Goal: Task Accomplishment & Management: Complete application form

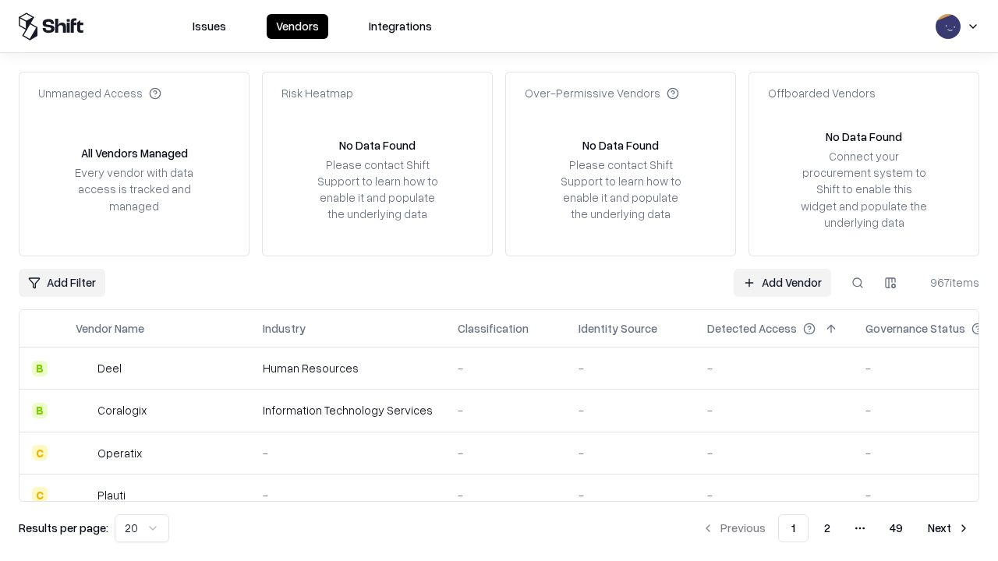
click at [782, 282] on link "Add Vendor" at bounding box center [781, 283] width 97 height 28
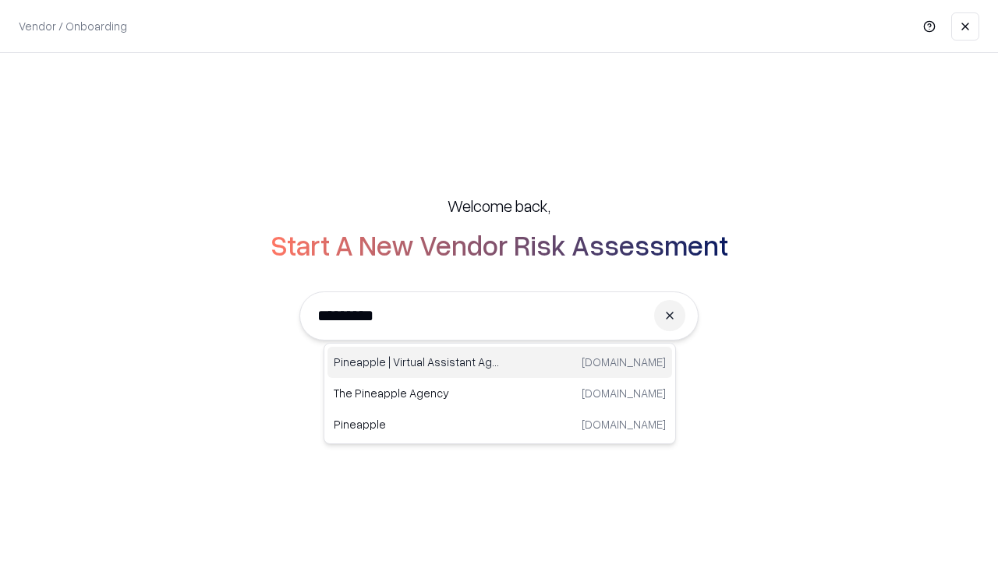
click at [500, 362] on div "Pineapple | Virtual Assistant Agency [DOMAIN_NAME]" at bounding box center [499, 362] width 344 height 31
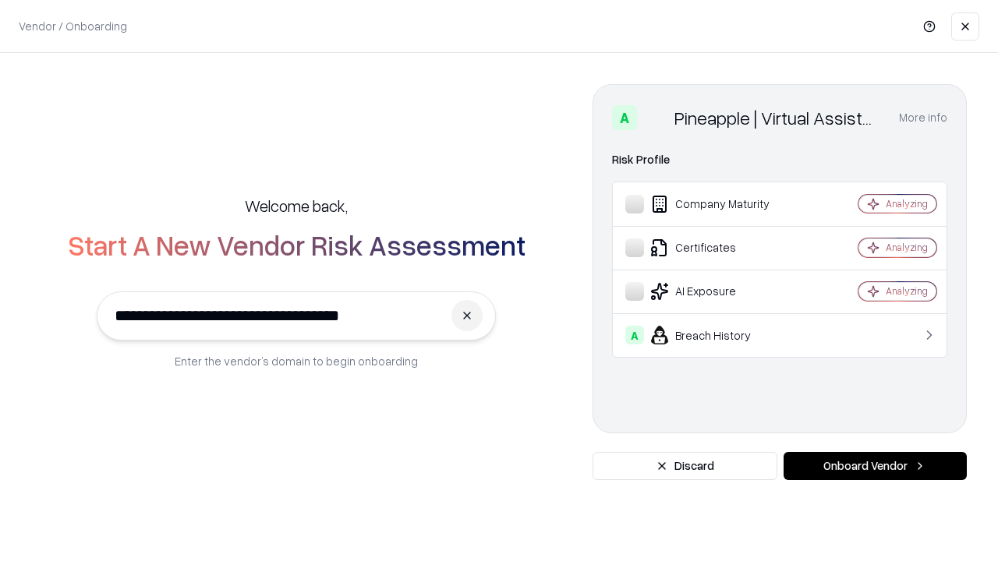
type input "**********"
click at [874, 466] on button "Onboard Vendor" at bounding box center [874, 466] width 183 height 28
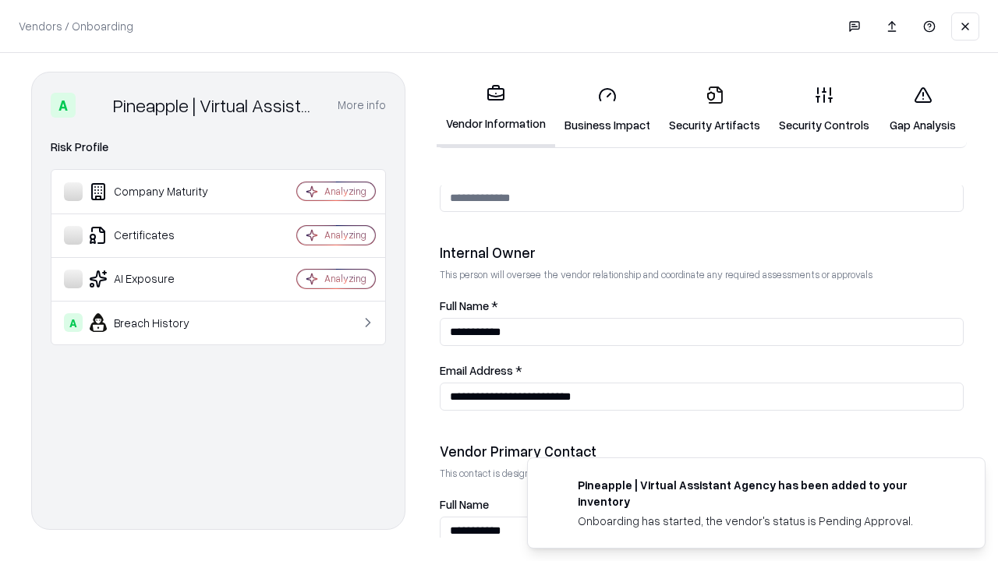
scroll to position [807, 0]
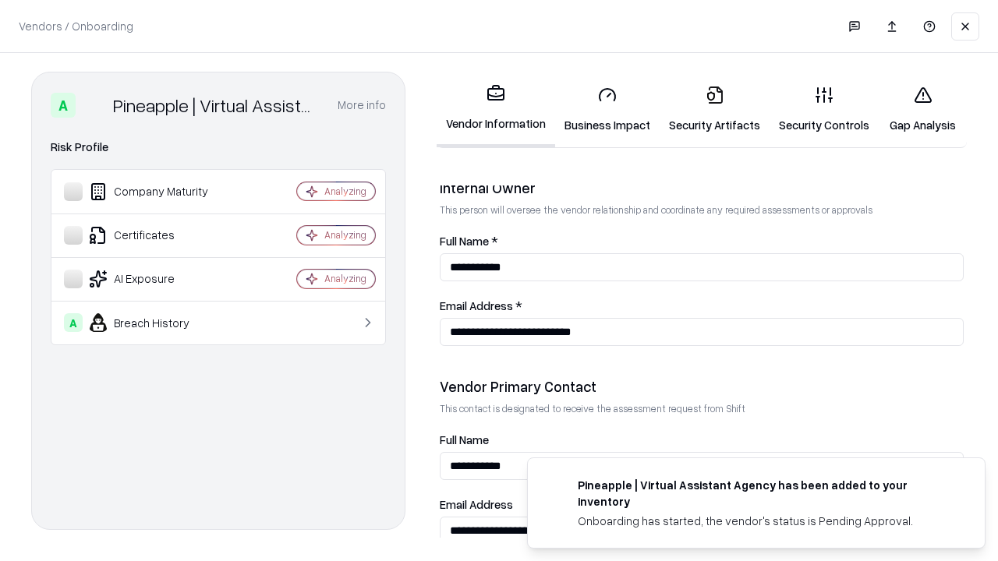
click at [714, 109] on link "Security Artifacts" at bounding box center [714, 109] width 110 height 72
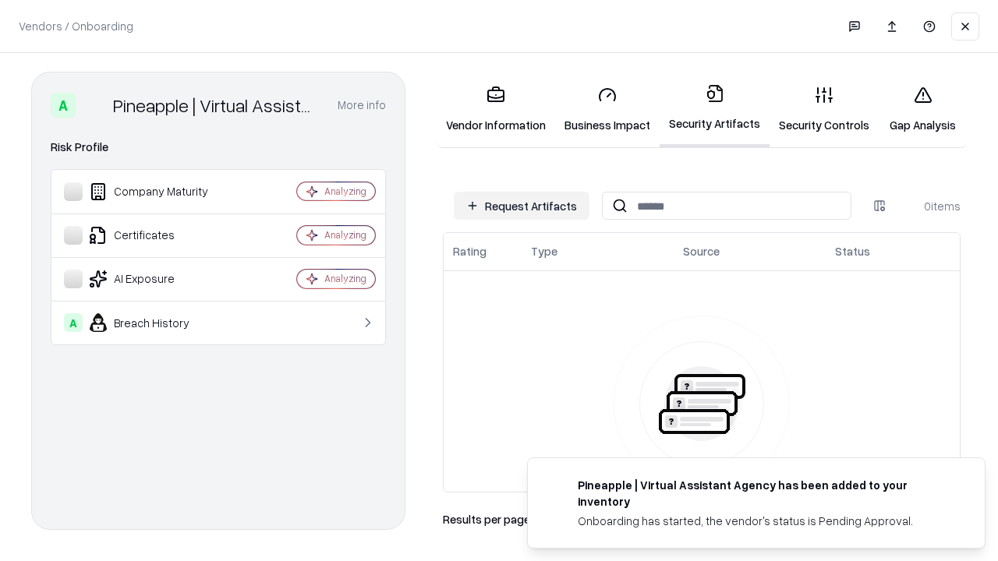
click at [521, 206] on button "Request Artifacts" at bounding box center [522, 206] width 136 height 28
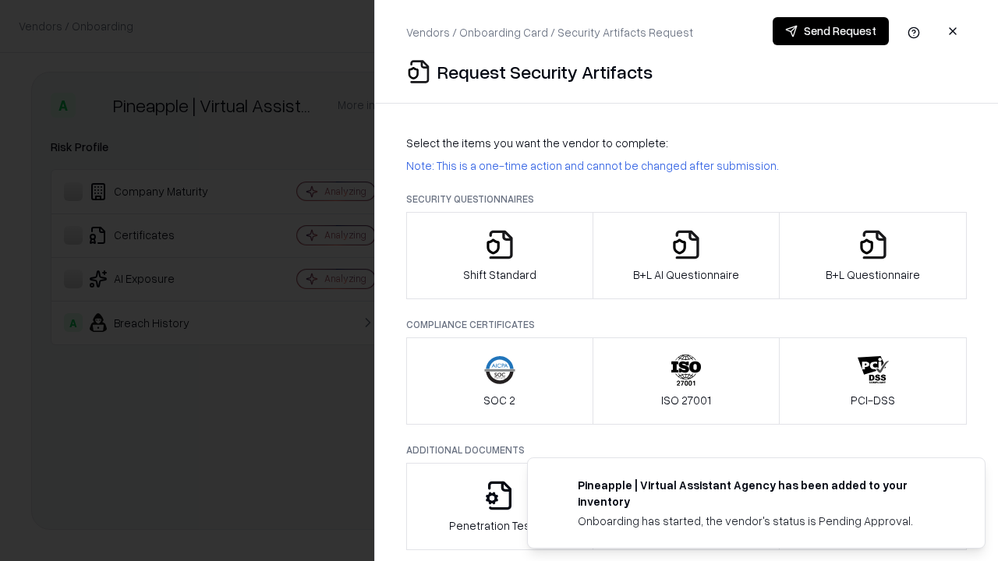
click at [872, 256] on icon "button" at bounding box center [872, 244] width 31 height 31
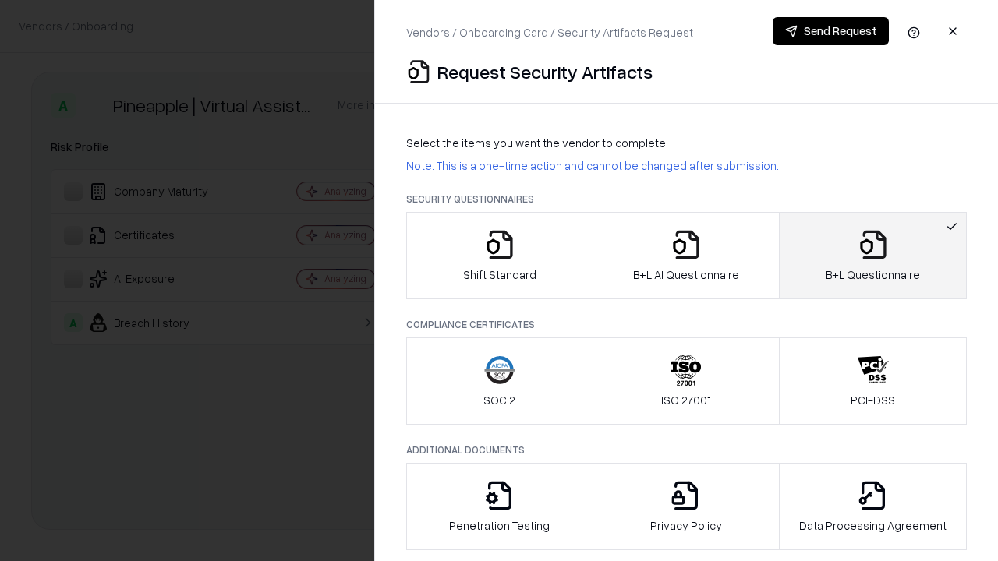
click at [685, 256] on icon "button" at bounding box center [685, 244] width 31 height 31
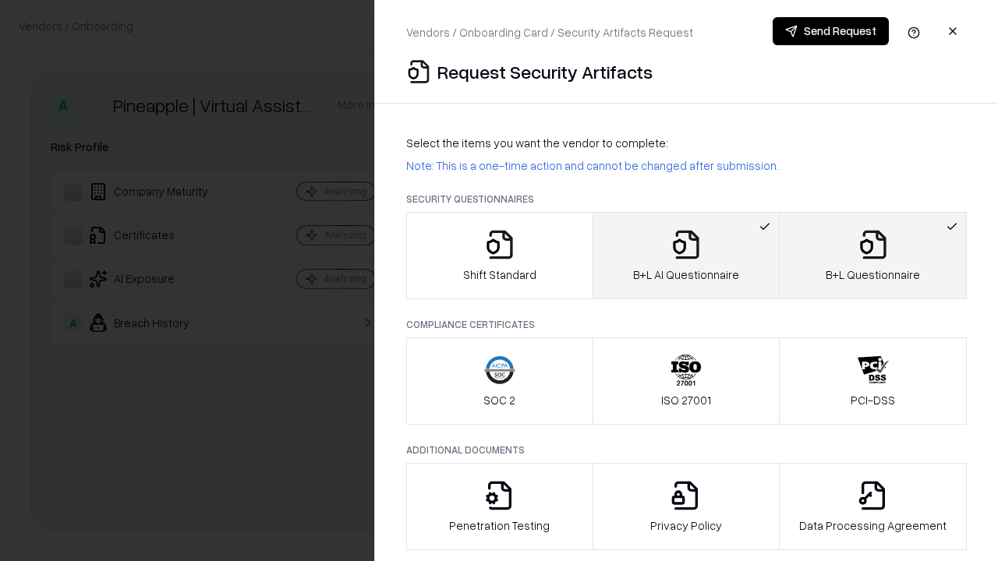
click at [830, 31] on button "Send Request" at bounding box center [830, 31] width 116 height 28
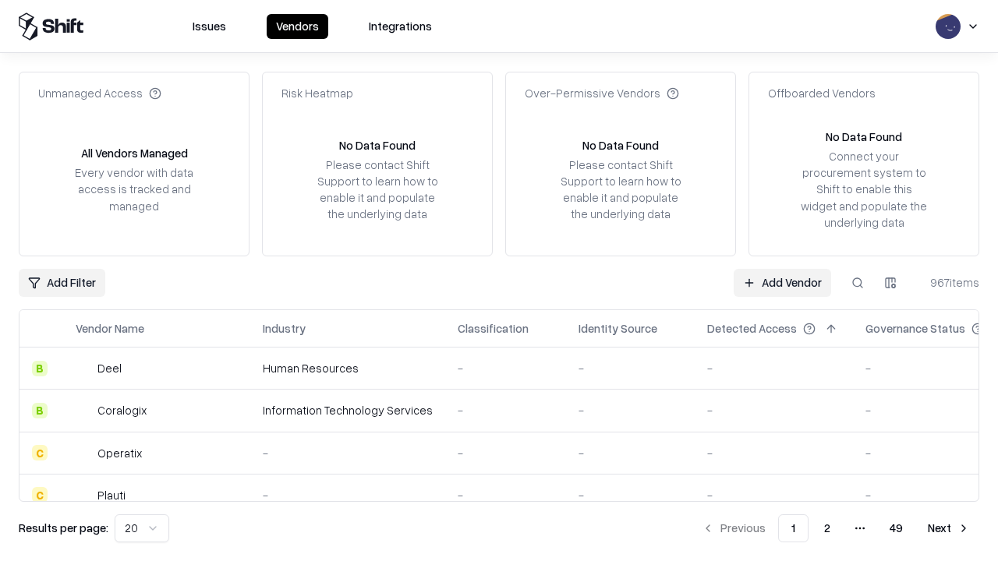
click at [782, 282] on link "Add Vendor" at bounding box center [781, 283] width 97 height 28
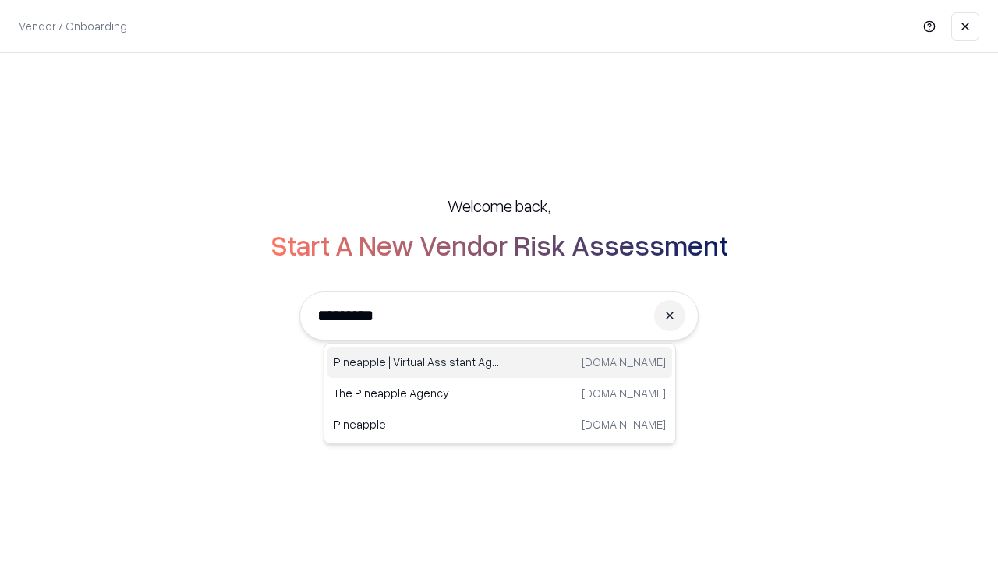
click at [500, 362] on div "Pineapple | Virtual Assistant Agency [DOMAIN_NAME]" at bounding box center [499, 362] width 344 height 31
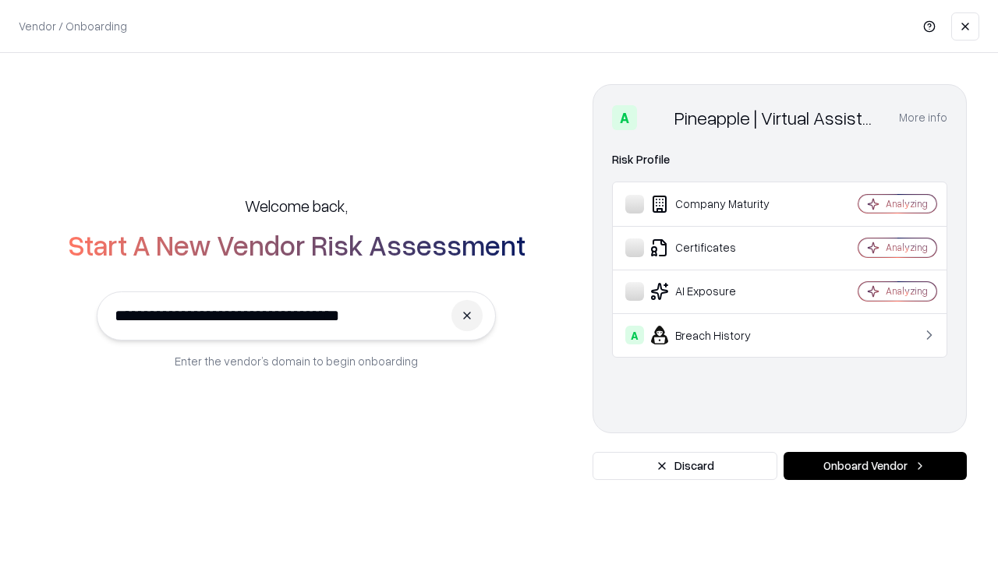
type input "**********"
click at [874, 466] on button "Onboard Vendor" at bounding box center [874, 466] width 183 height 28
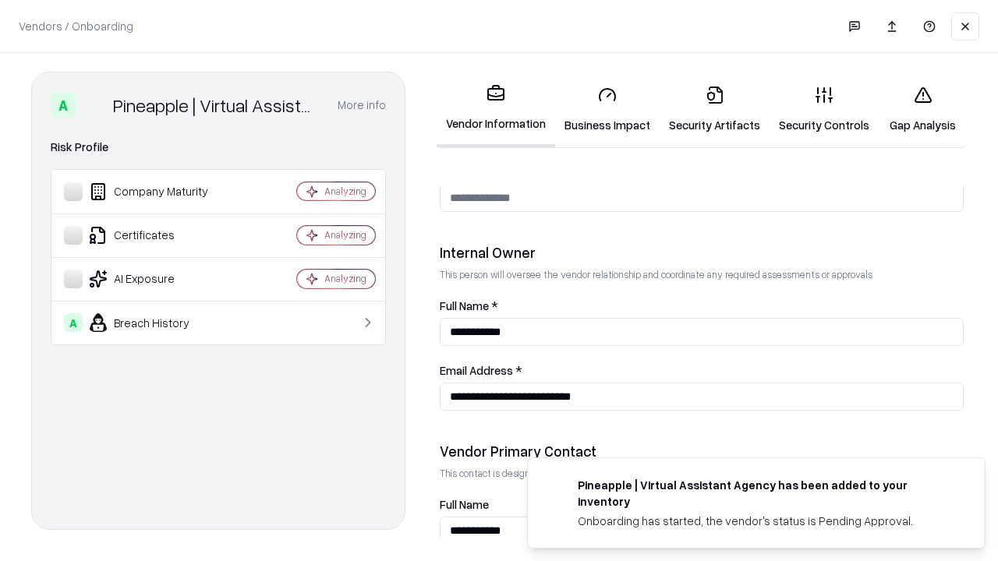
scroll to position [807, 0]
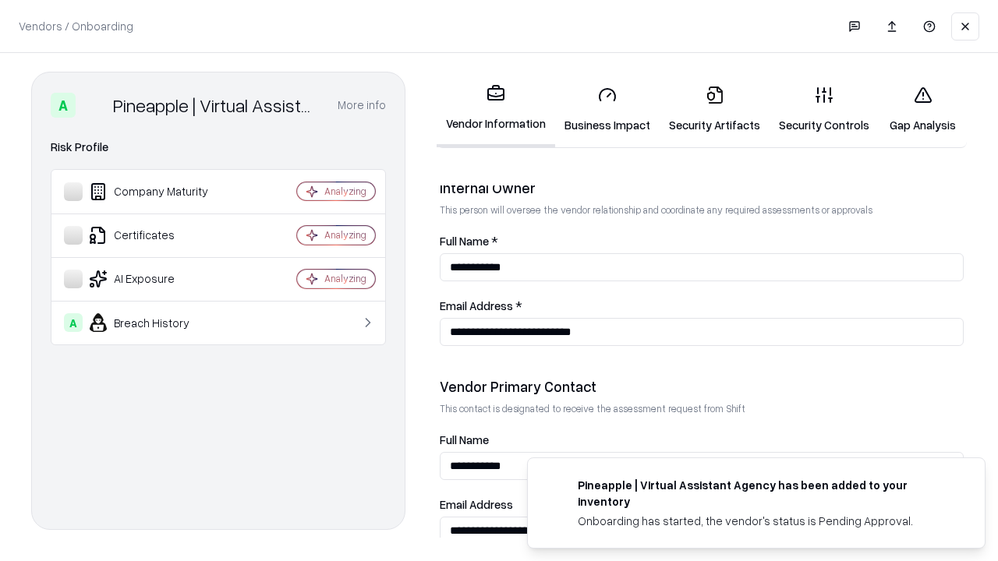
click at [922, 109] on link "Gap Analysis" at bounding box center [922, 109] width 88 height 72
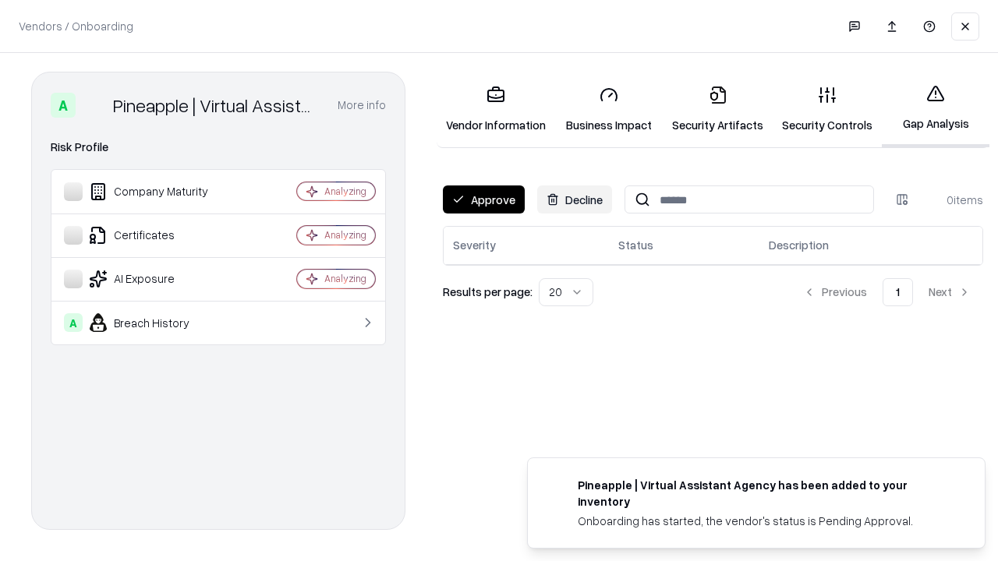
click at [483, 200] on button "Approve" at bounding box center [484, 199] width 82 height 28
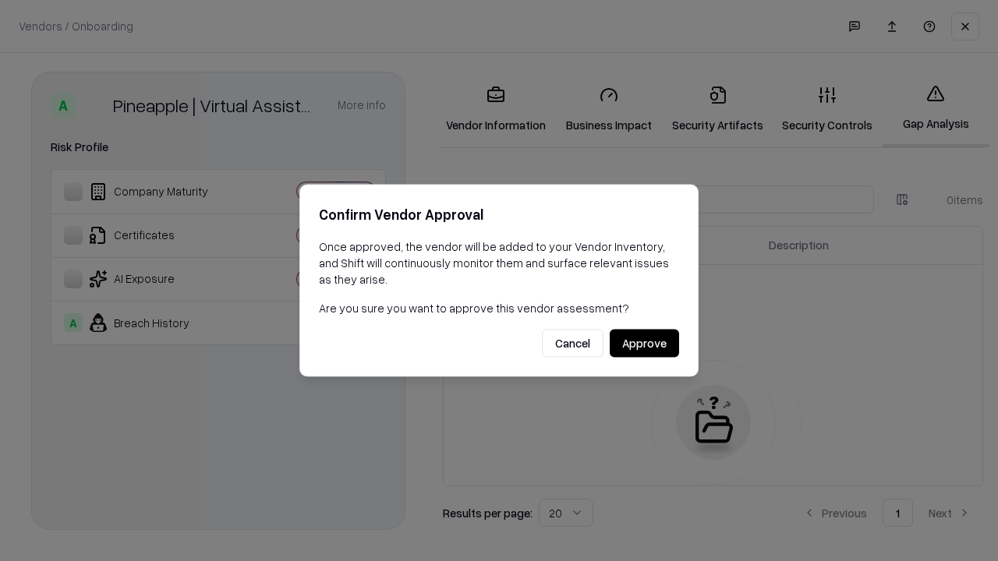
click at [644, 343] on button "Approve" at bounding box center [643, 344] width 69 height 28
